Goal: Communication & Community: Answer question/provide support

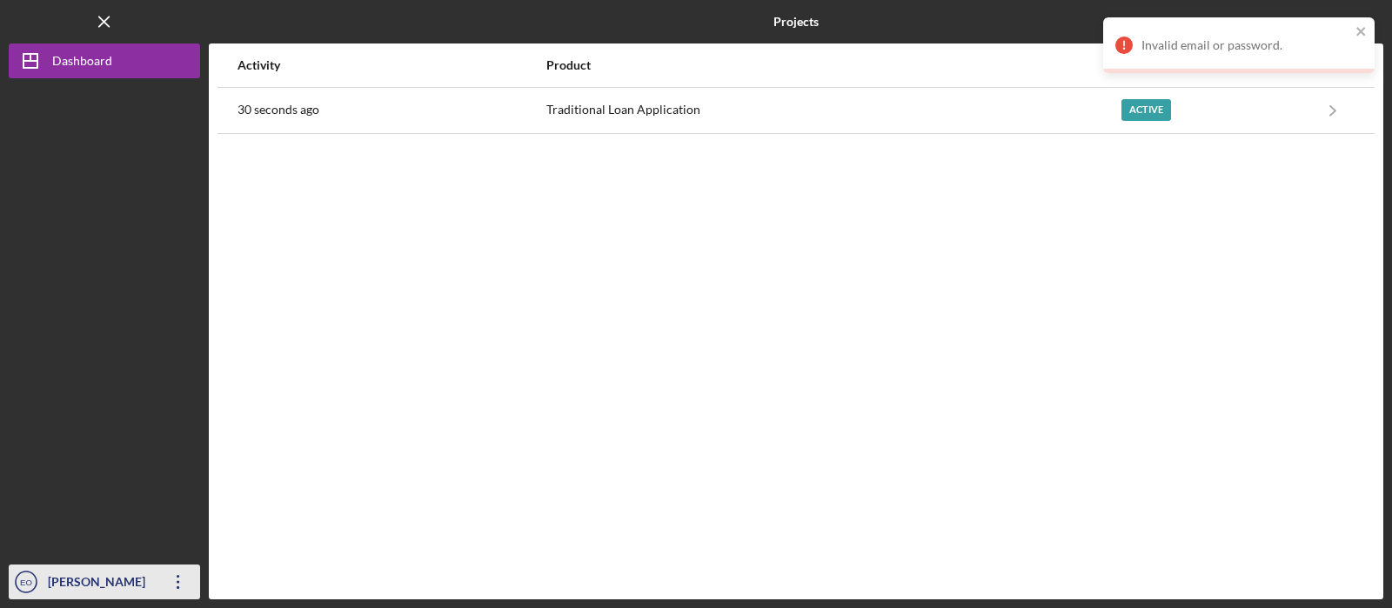
click at [95, 579] on div "[PERSON_NAME]" at bounding box center [100, 584] width 113 height 39
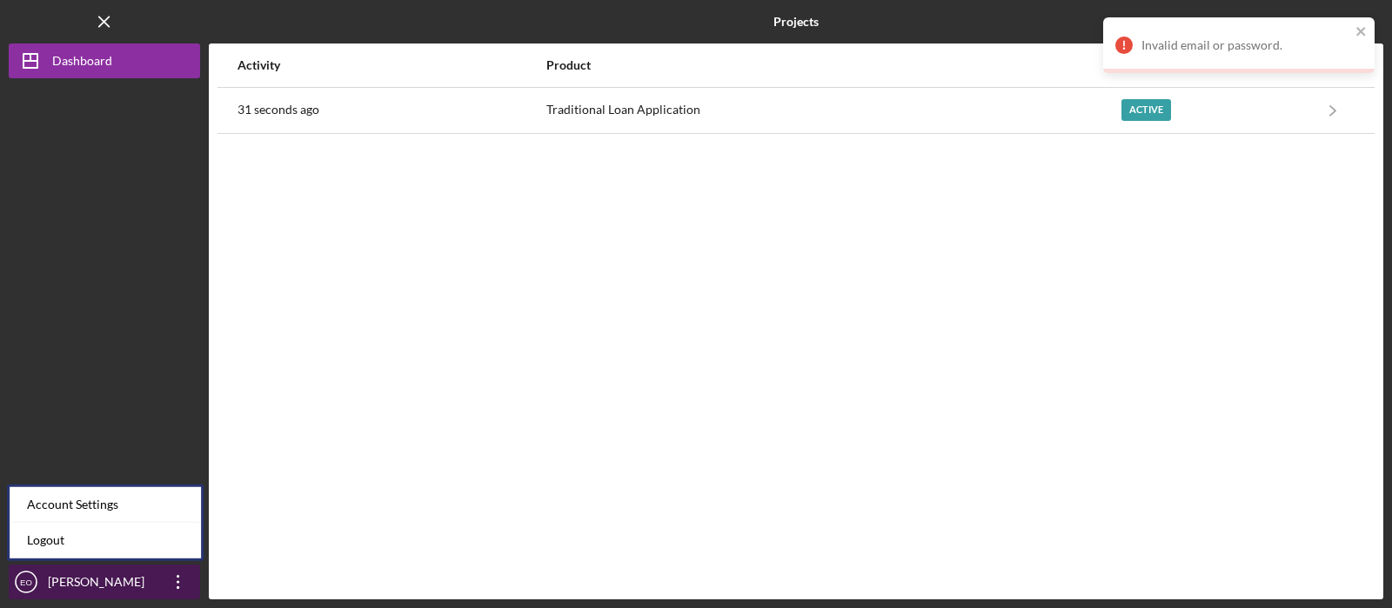
click at [26, 583] on text "EO" at bounding box center [26, 583] width 12 height 10
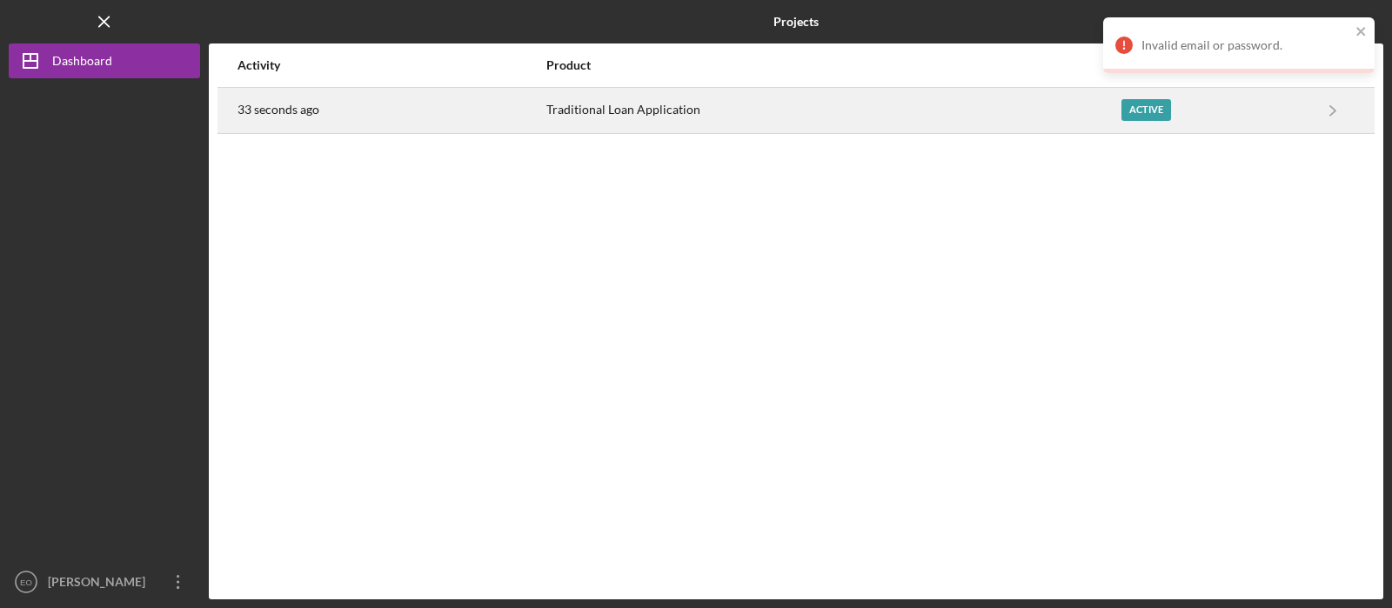
click at [1145, 116] on div "Active" at bounding box center [1147, 110] width 50 height 22
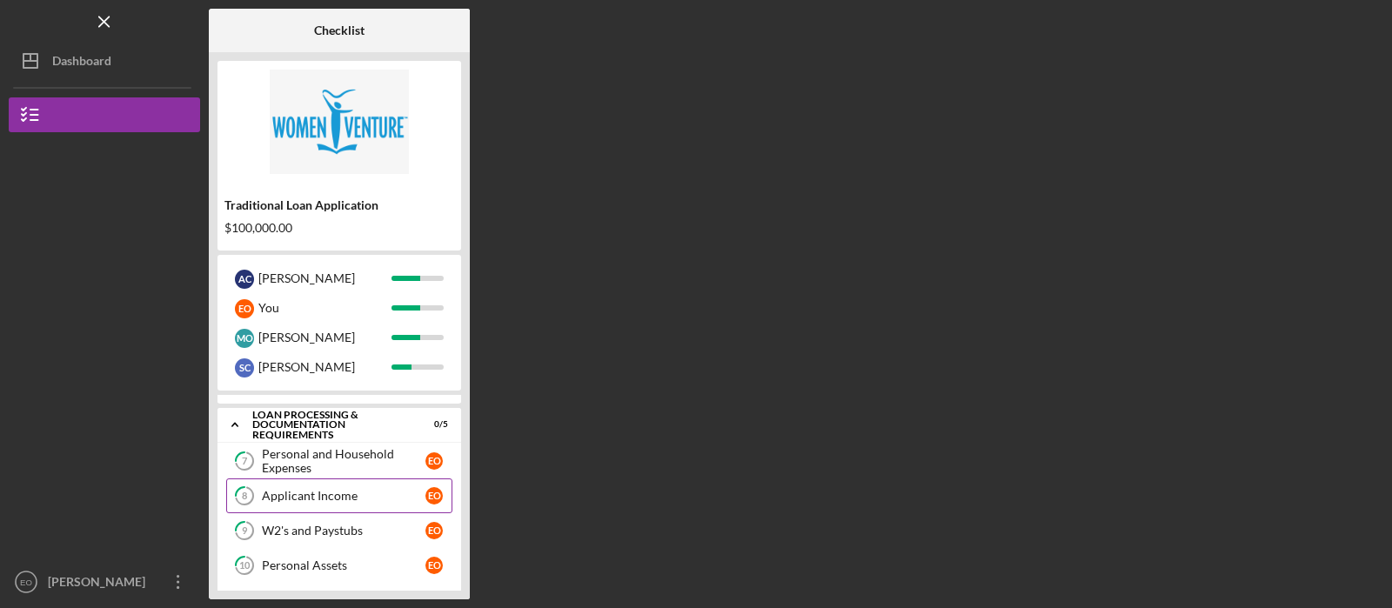
scroll to position [106, 0]
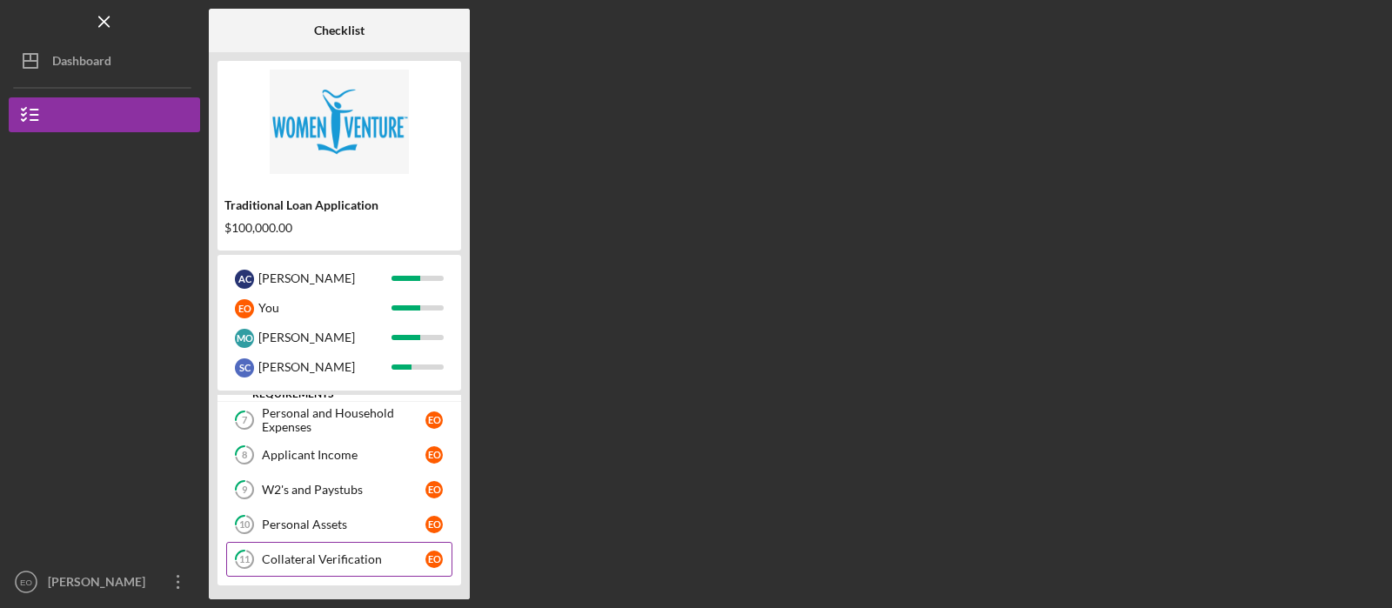
click at [330, 558] on div "Collateral Verification" at bounding box center [344, 560] width 164 height 14
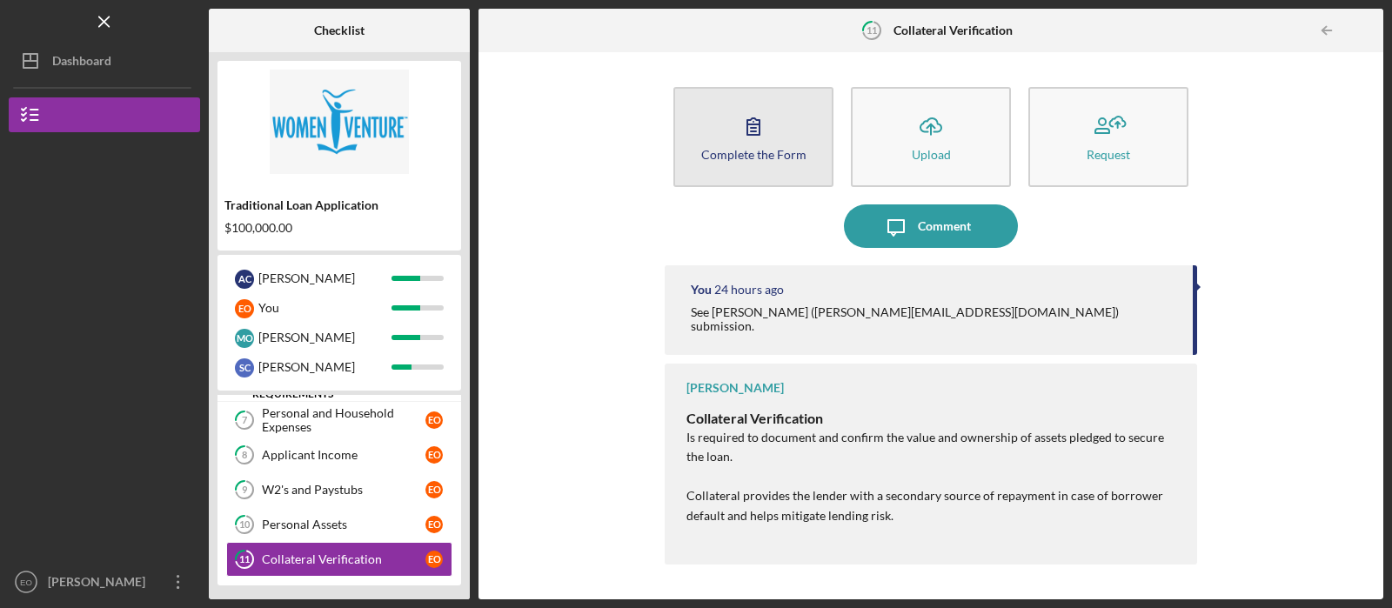
click at [760, 135] on icon "button" at bounding box center [754, 126] width 44 height 44
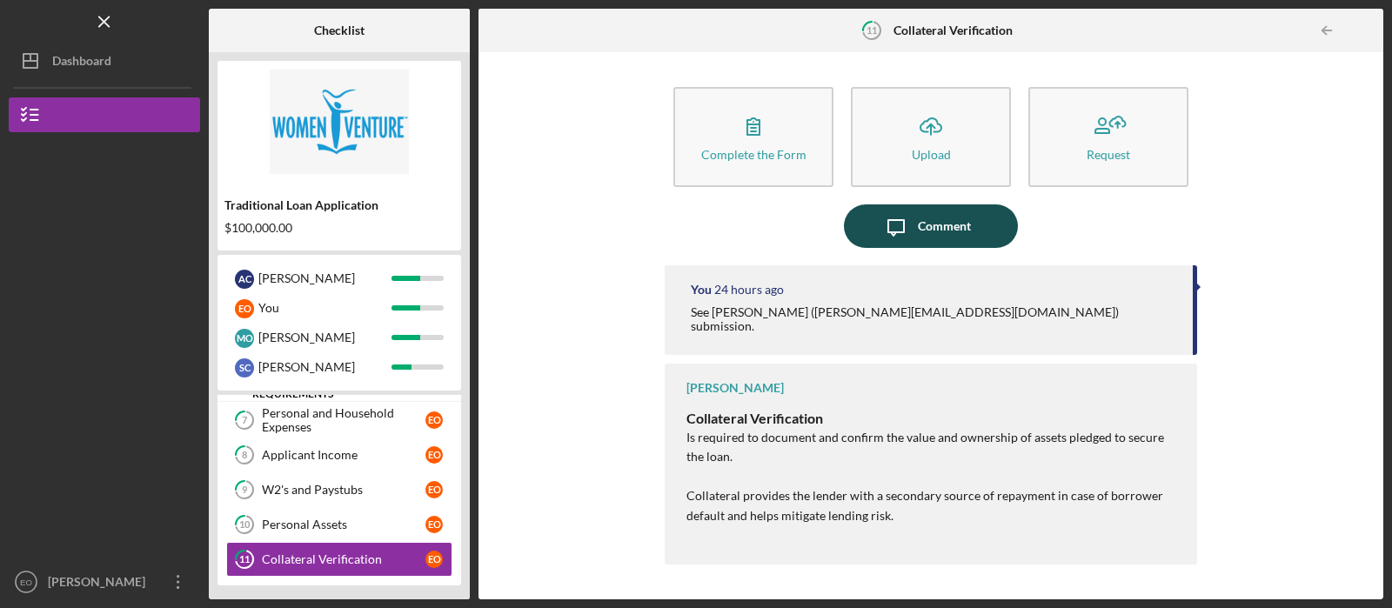
click at [911, 242] on icon "Icon/Message" at bounding box center [897, 227] width 44 height 44
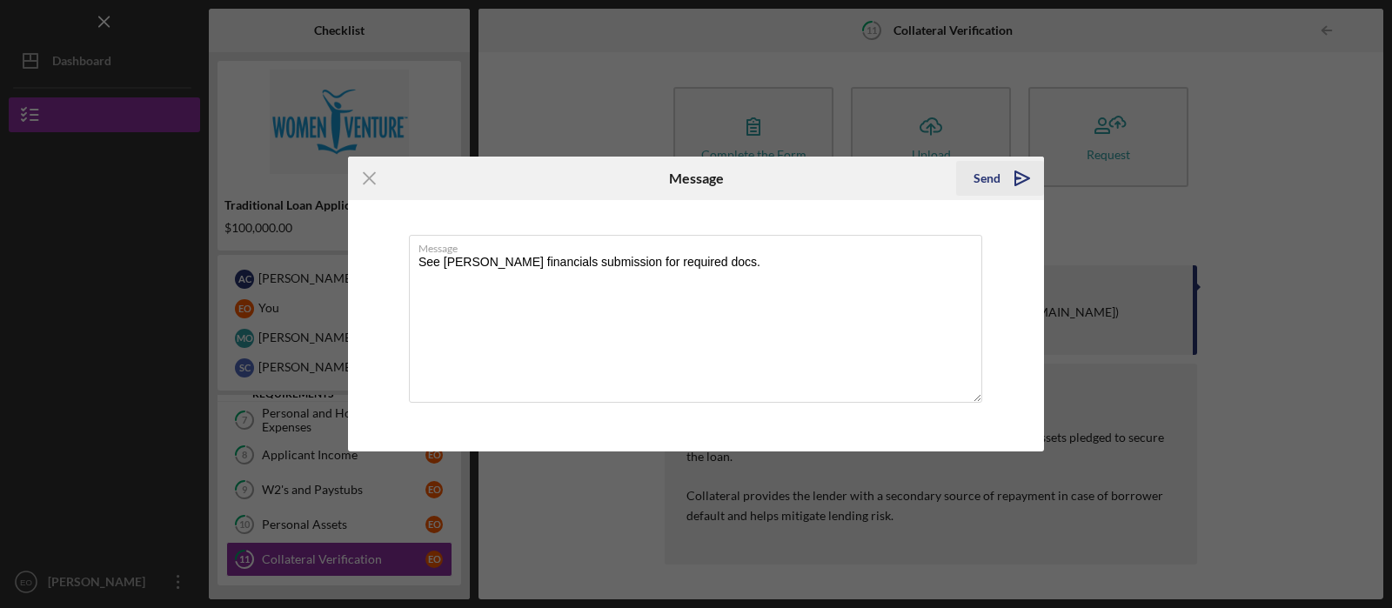
type textarea "See [PERSON_NAME] financials submission for required docs."
click at [996, 178] on div "Send" at bounding box center [987, 178] width 27 height 35
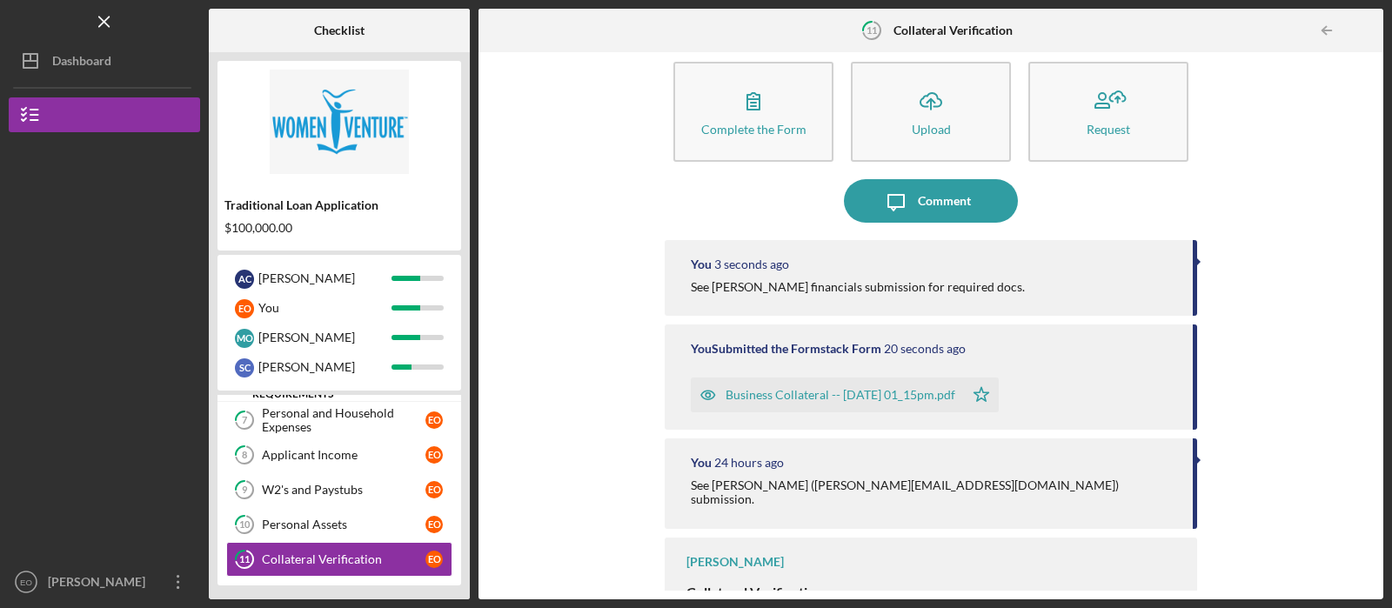
scroll to position [44, 0]
